Goal: Information Seeking & Learning: Learn about a topic

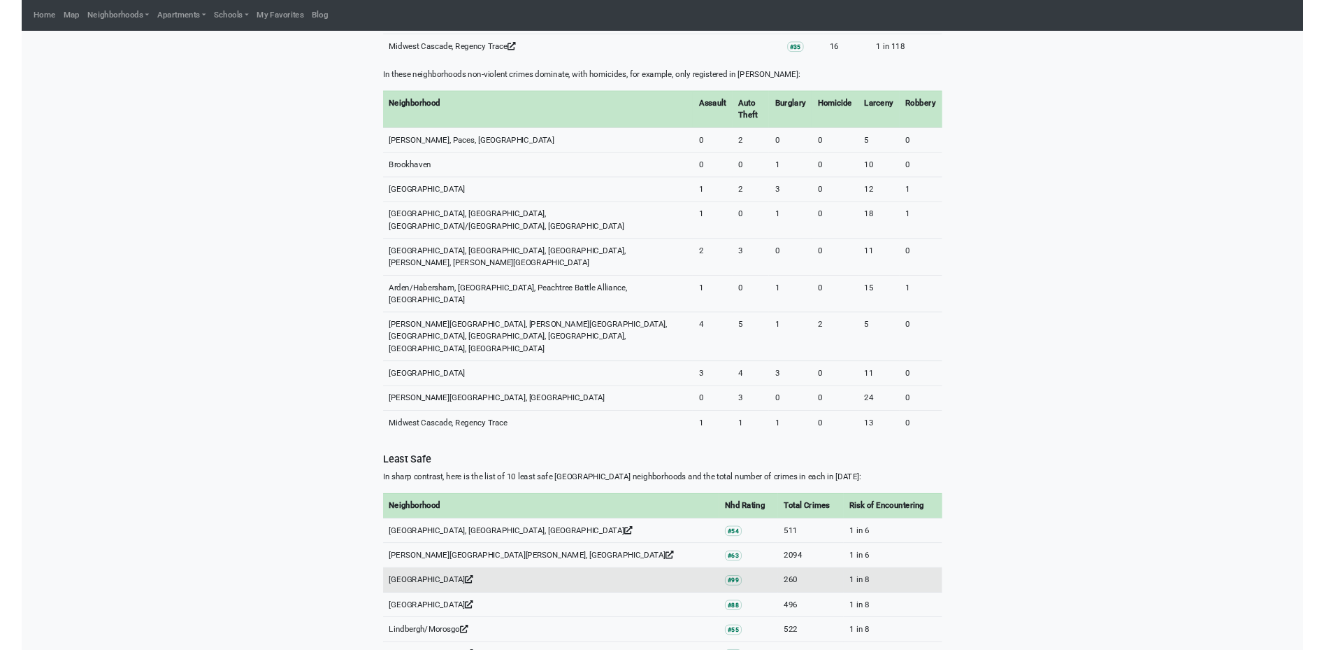
scroll to position [1259, 0]
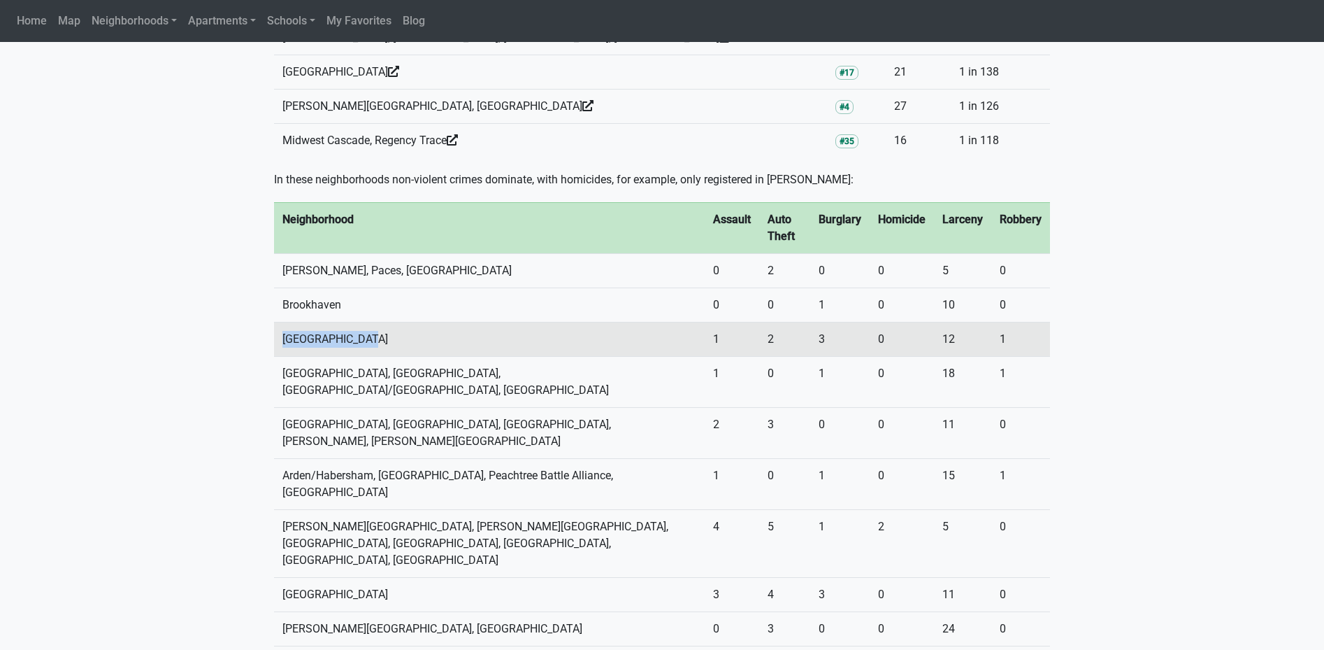
drag, startPoint x: 274, startPoint y: 271, endPoint x: 383, endPoint y: 271, distance: 109.1
click at [383, 322] on td "[GEOGRAPHIC_DATA]" at bounding box center [489, 339] width 431 height 34
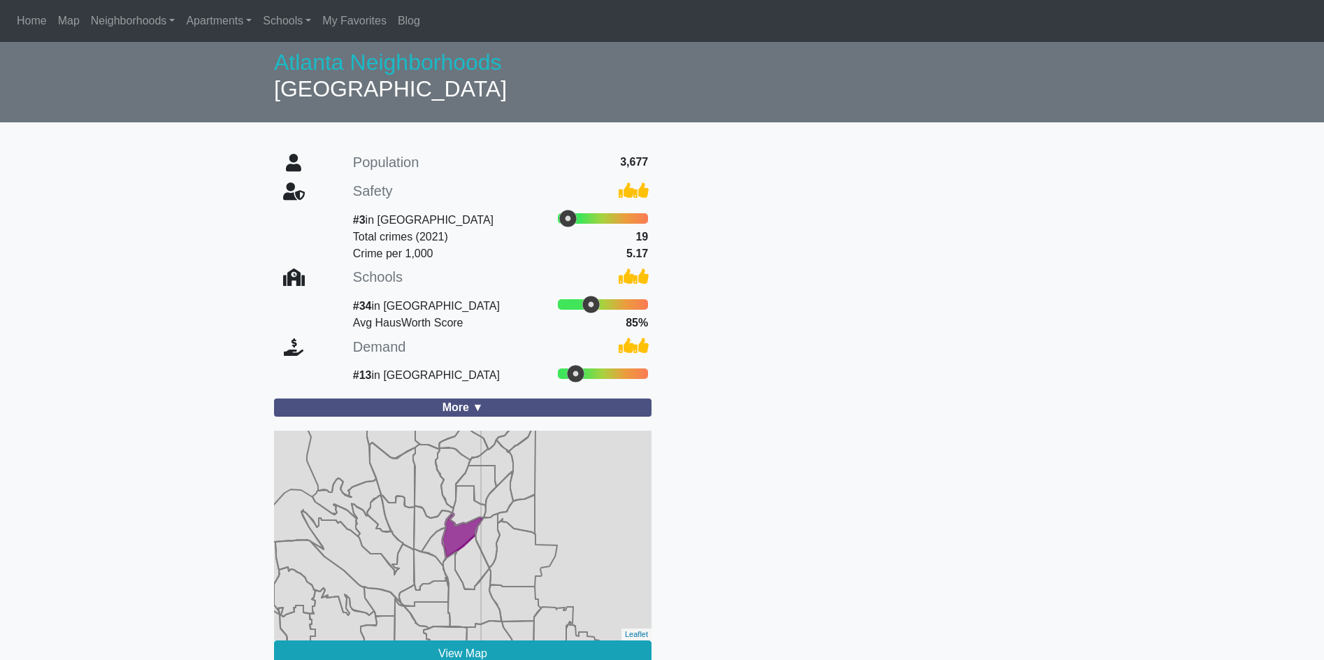
drag, startPoint x: 0, startPoint y: 0, endPoint x: 83, endPoint y: 265, distance: 277.7
click at [85, 265] on section "Population 3,677 Safety #3 in Atlanta Total crimes (2021) 19 Crime per 1,000 5.…" at bounding box center [662, 408] width 1324 height 545
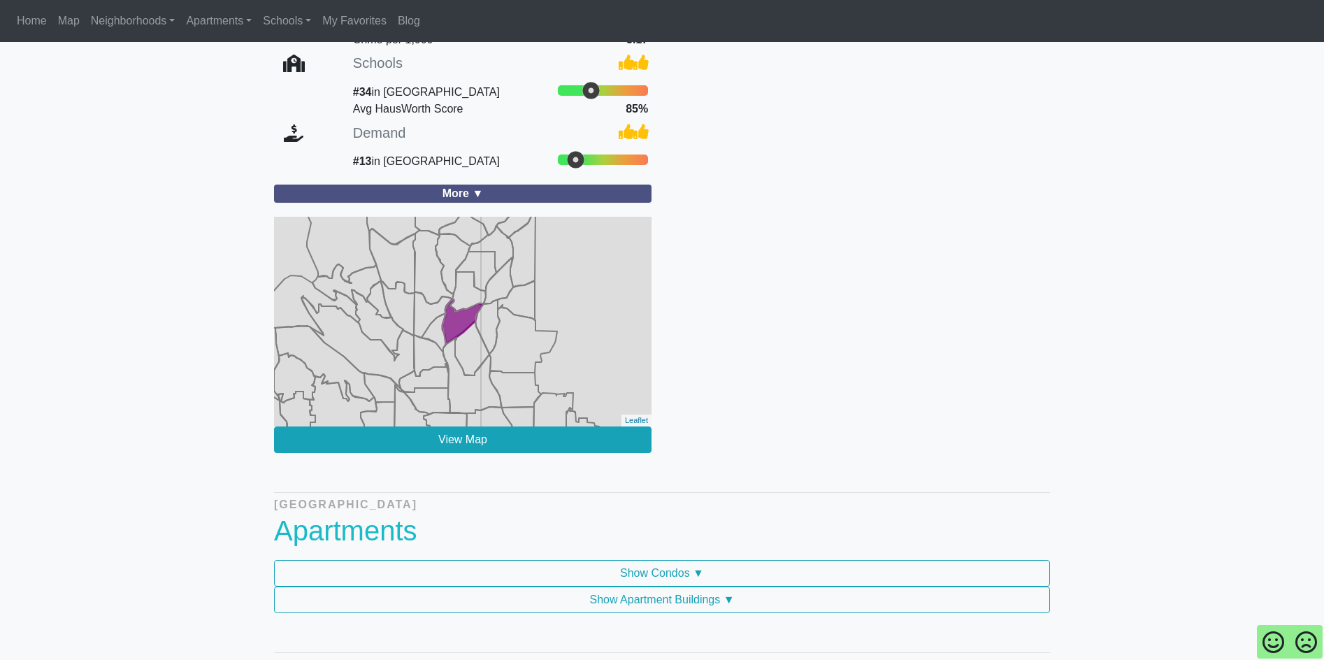
scroll to position [210, 0]
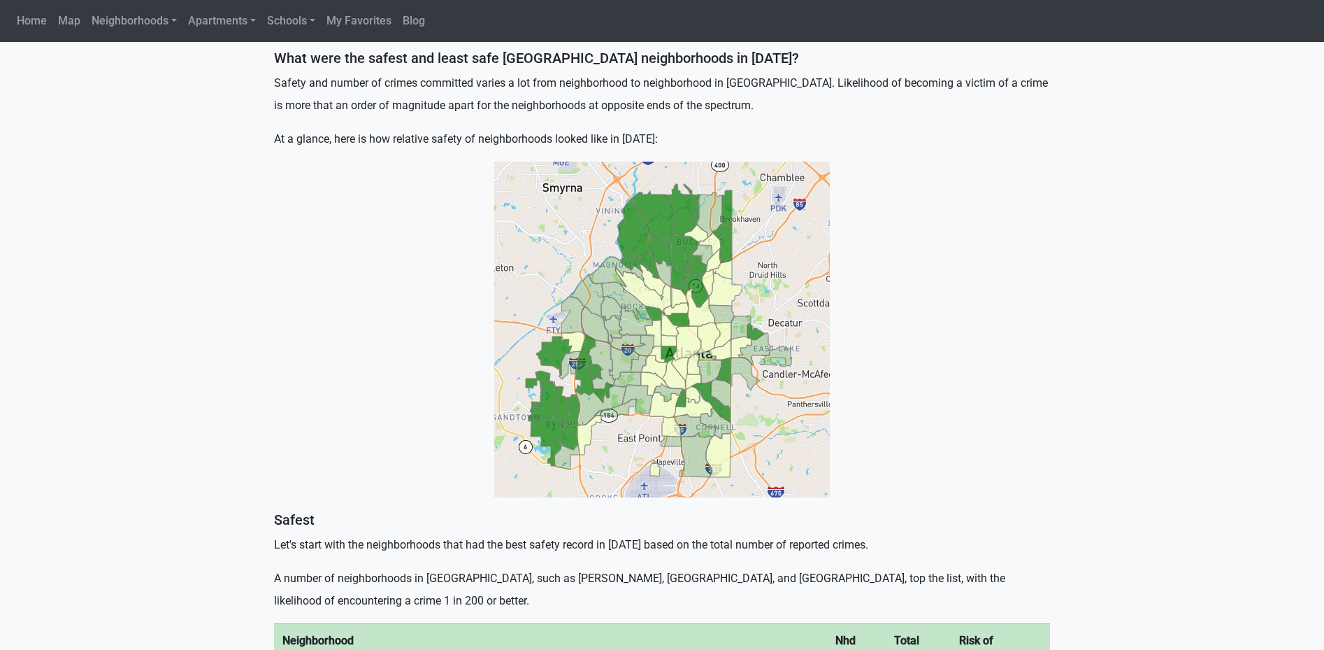
scroll to position [280, 0]
